Goal: Complete application form

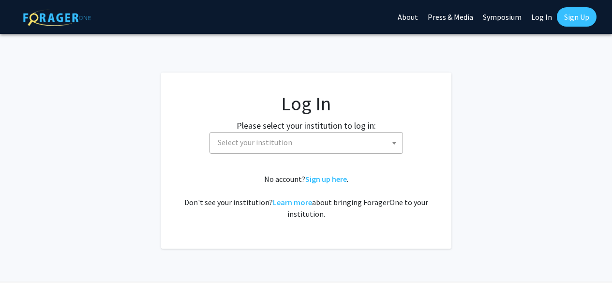
select select
click at [309, 139] on span "Select your institution" at bounding box center [308, 143] width 189 height 20
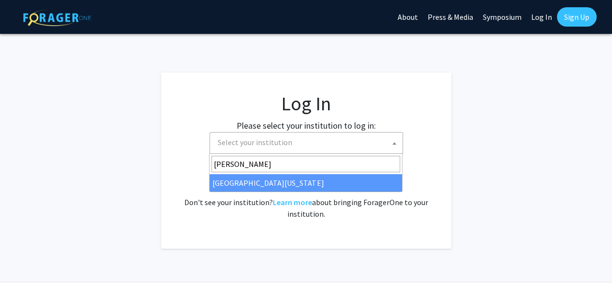
type input "mary"
select select "31"
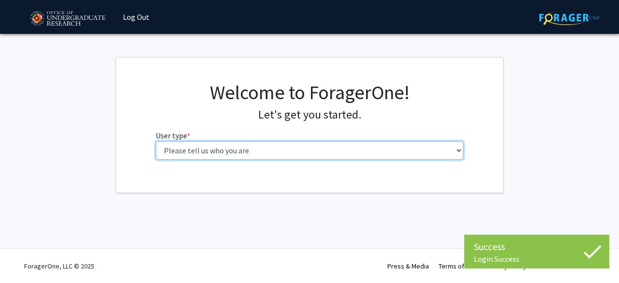
click at [310, 148] on select "Please tell us who you are Undergraduate Student Master's Student Doctoral Cand…" at bounding box center [310, 150] width 308 height 18
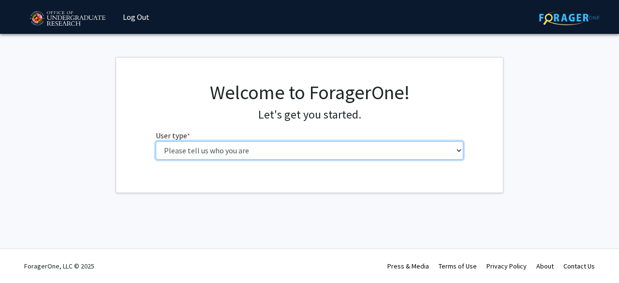
select select "1: undergrad"
click at [156, 141] on select "Please tell us who you are Undergraduate Student Master's Student Doctoral Cand…" at bounding box center [310, 150] width 308 height 18
